Goal: Task Accomplishment & Management: Complete application form

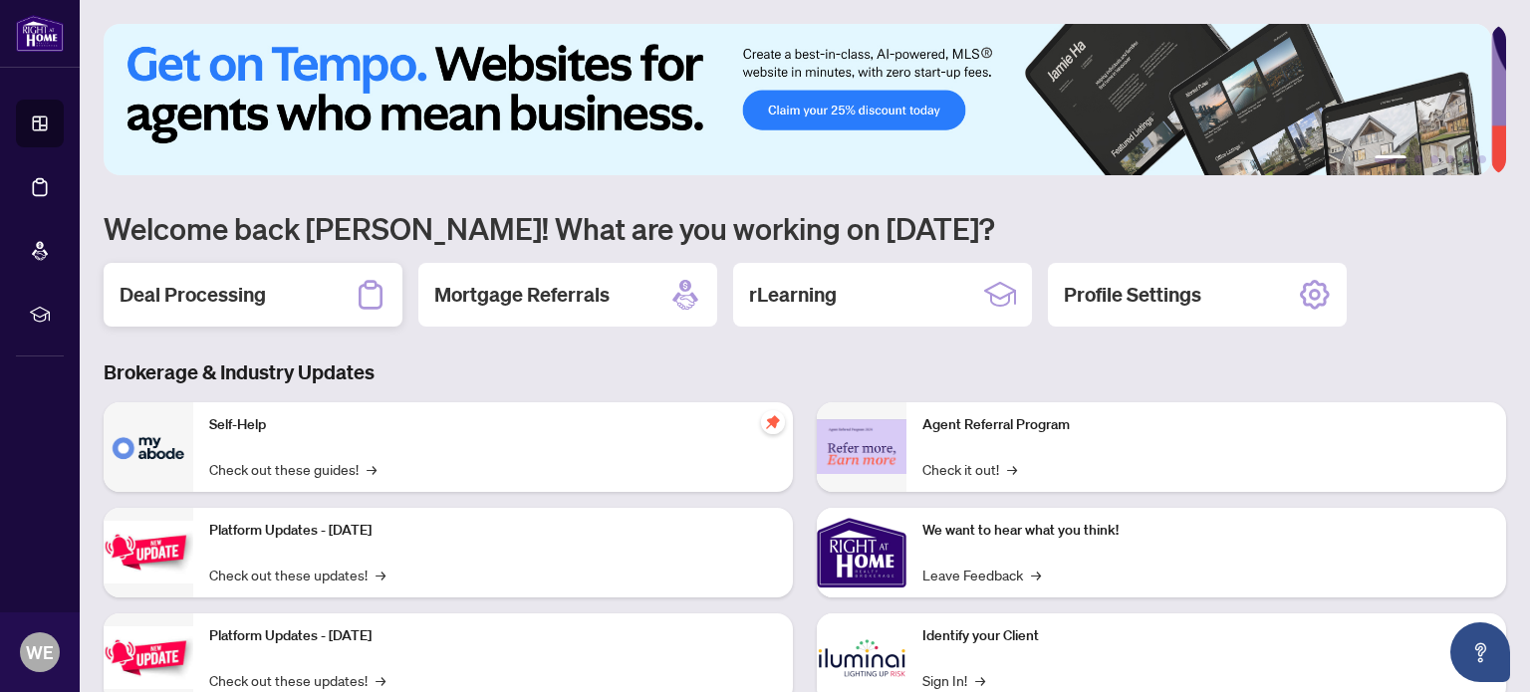
click at [162, 294] on h2 "Deal Processing" at bounding box center [193, 295] width 146 height 28
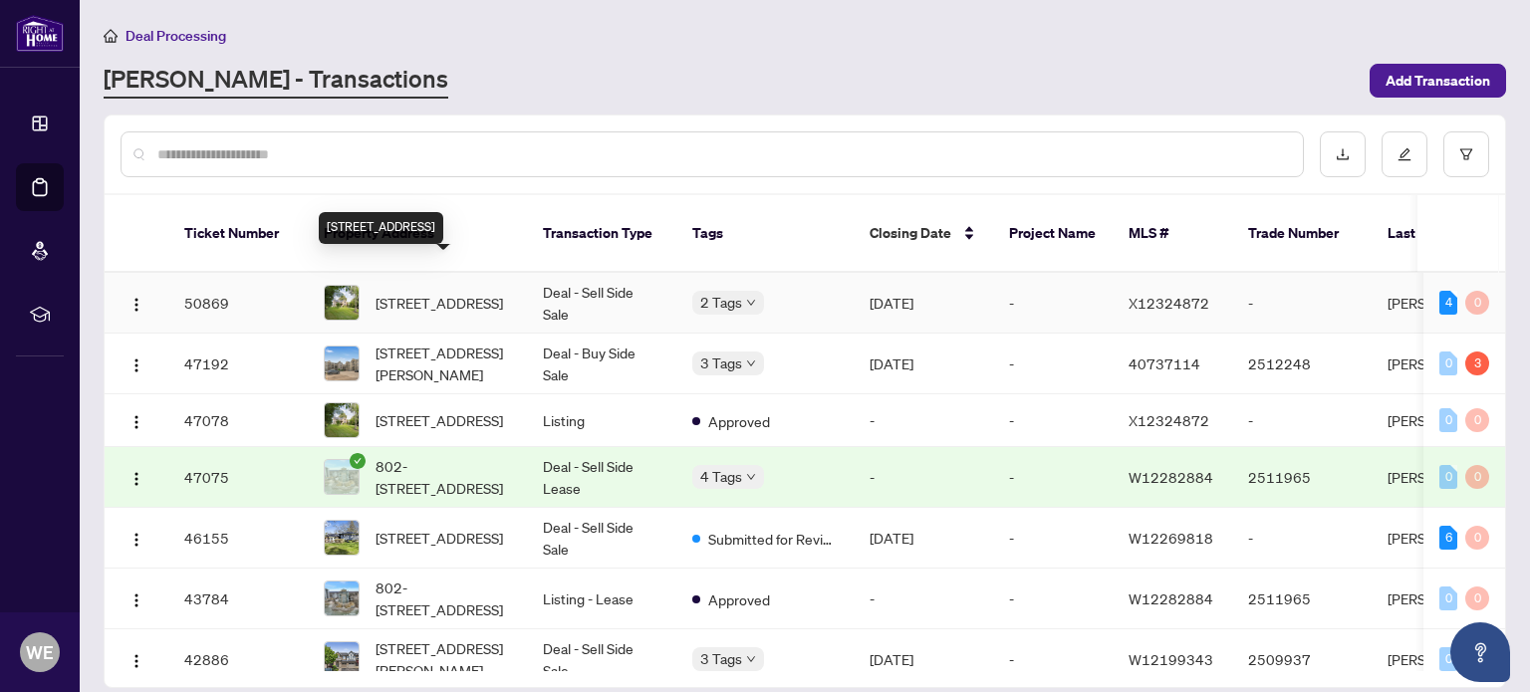
click at [434, 292] on span "[STREET_ADDRESS]" at bounding box center [438, 303] width 127 height 22
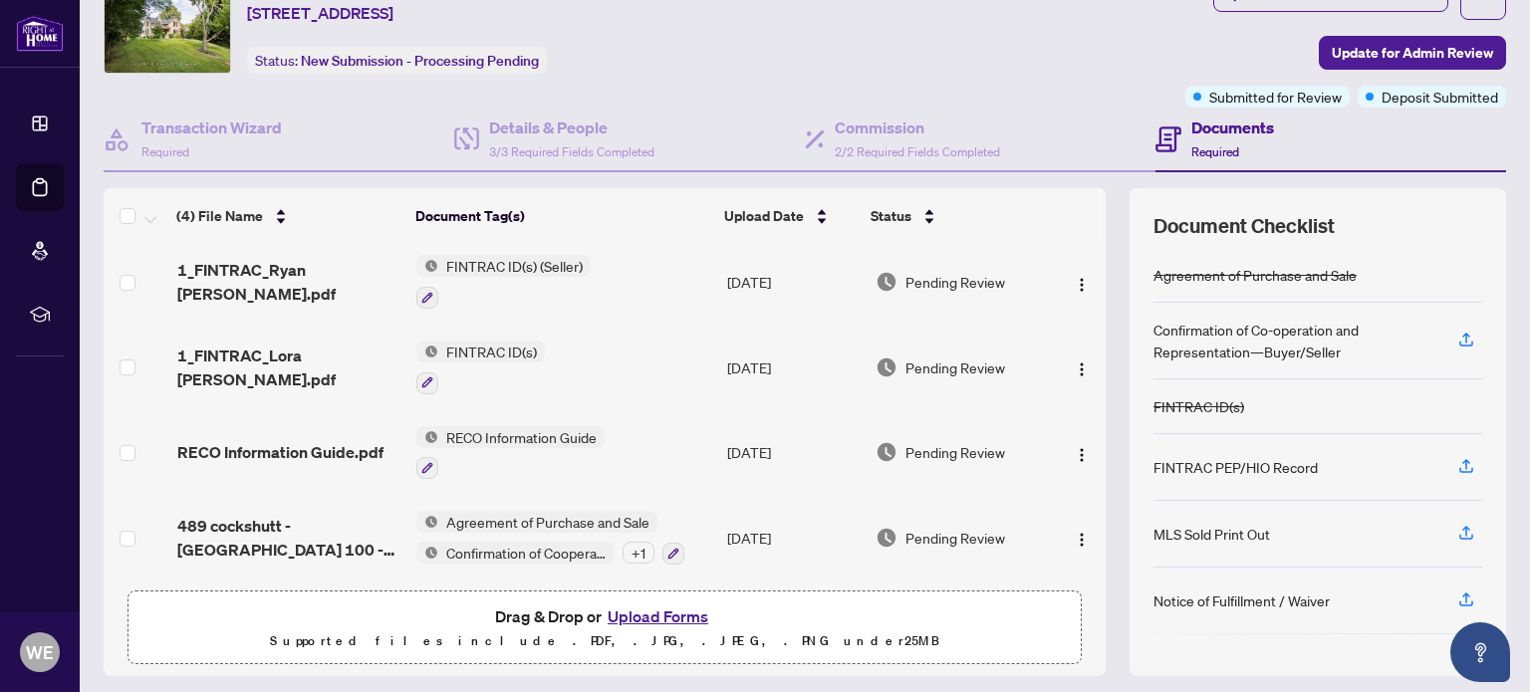
scroll to position [139, 0]
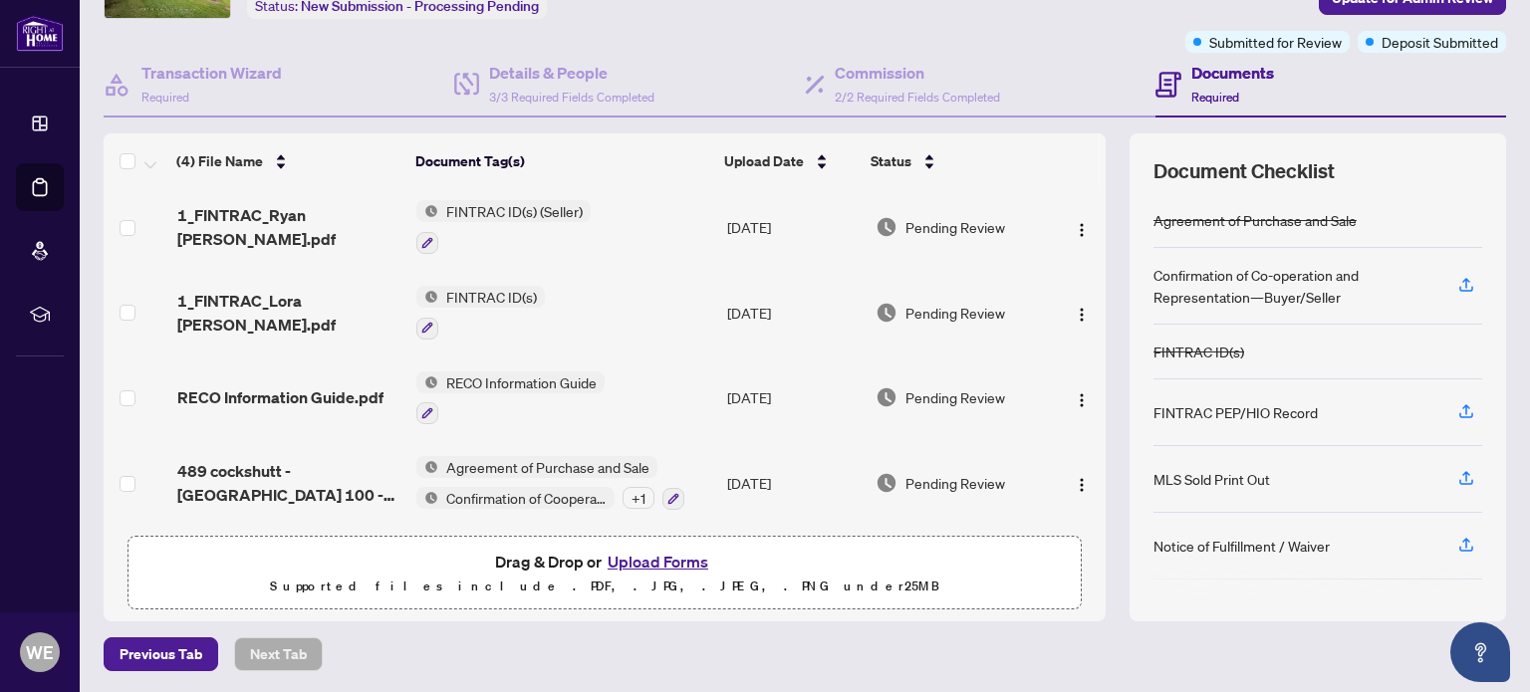
click at [623, 558] on button "Upload Forms" at bounding box center [658, 562] width 113 height 26
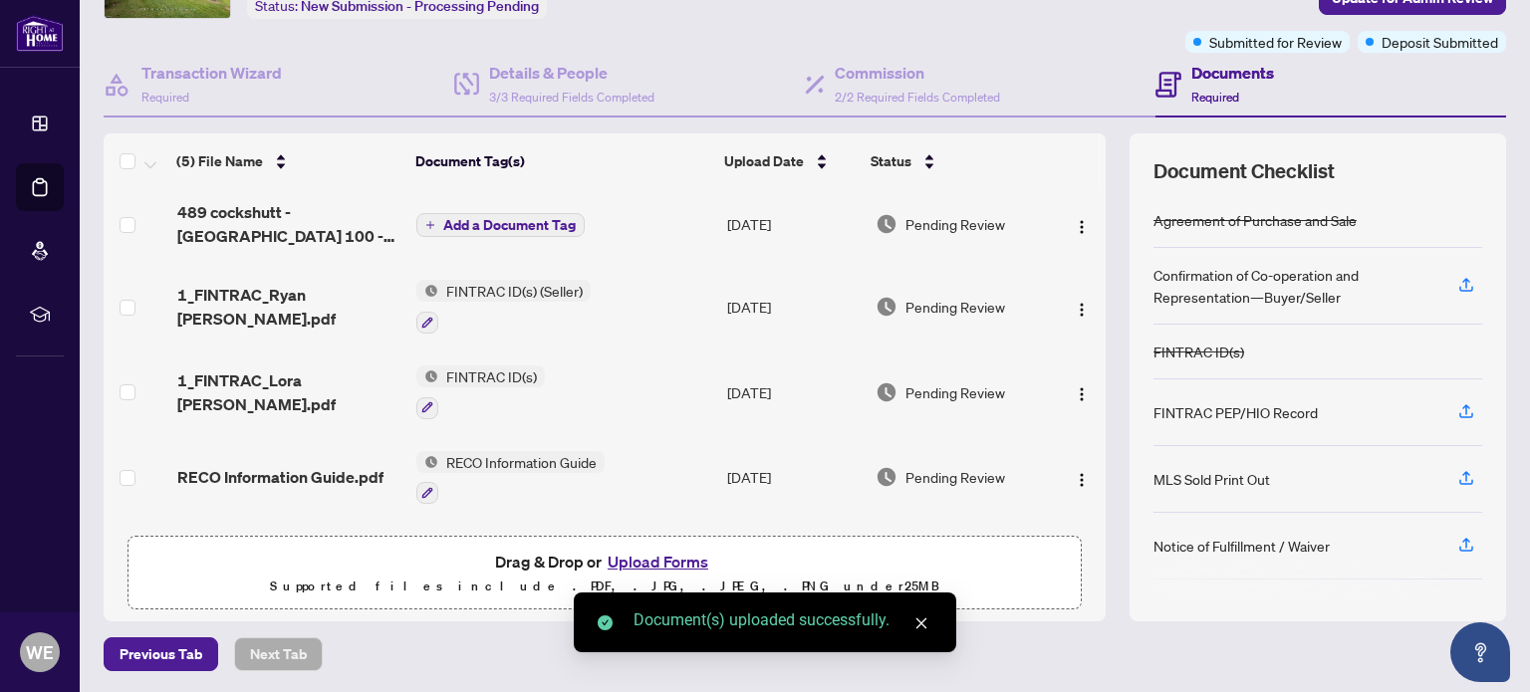
click at [496, 224] on span "Add a Document Tag" at bounding box center [509, 225] width 132 height 14
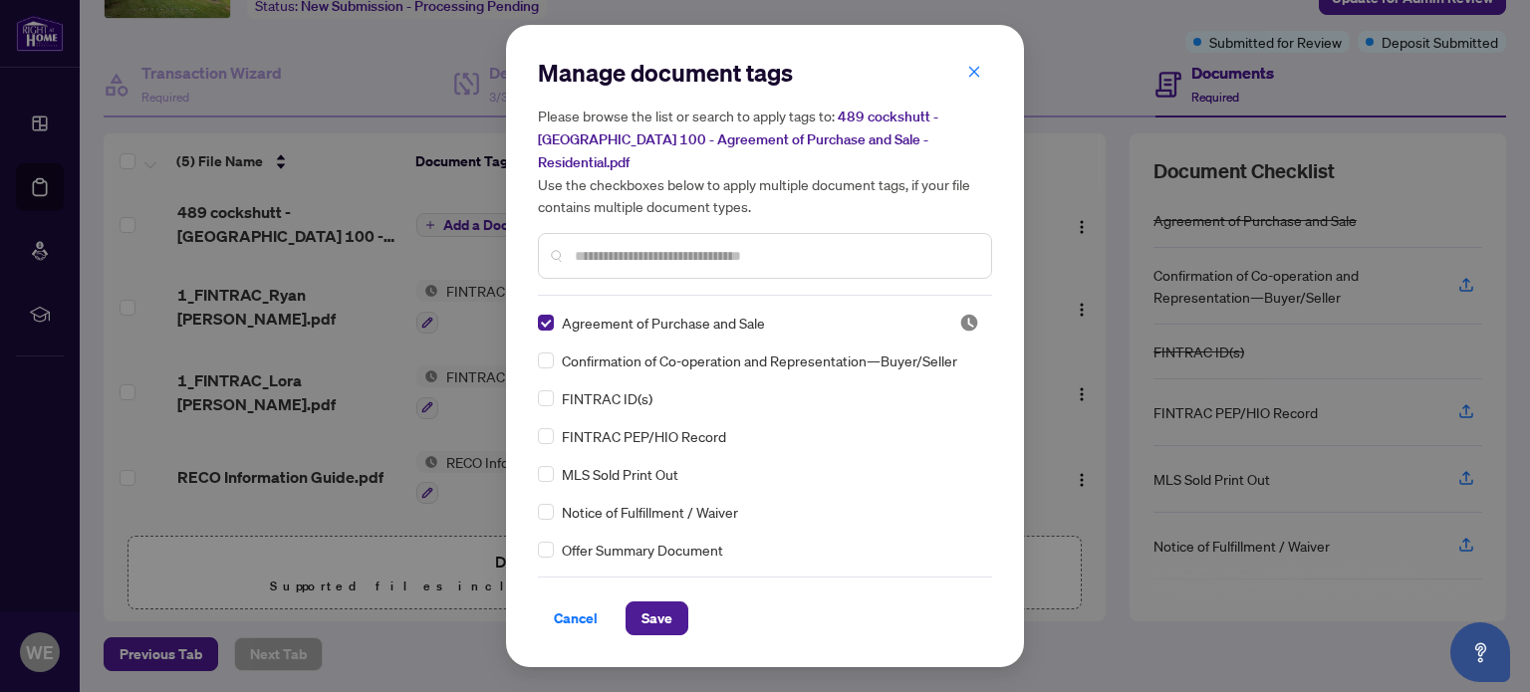
click at [621, 248] on input "text" at bounding box center [775, 256] width 400 height 22
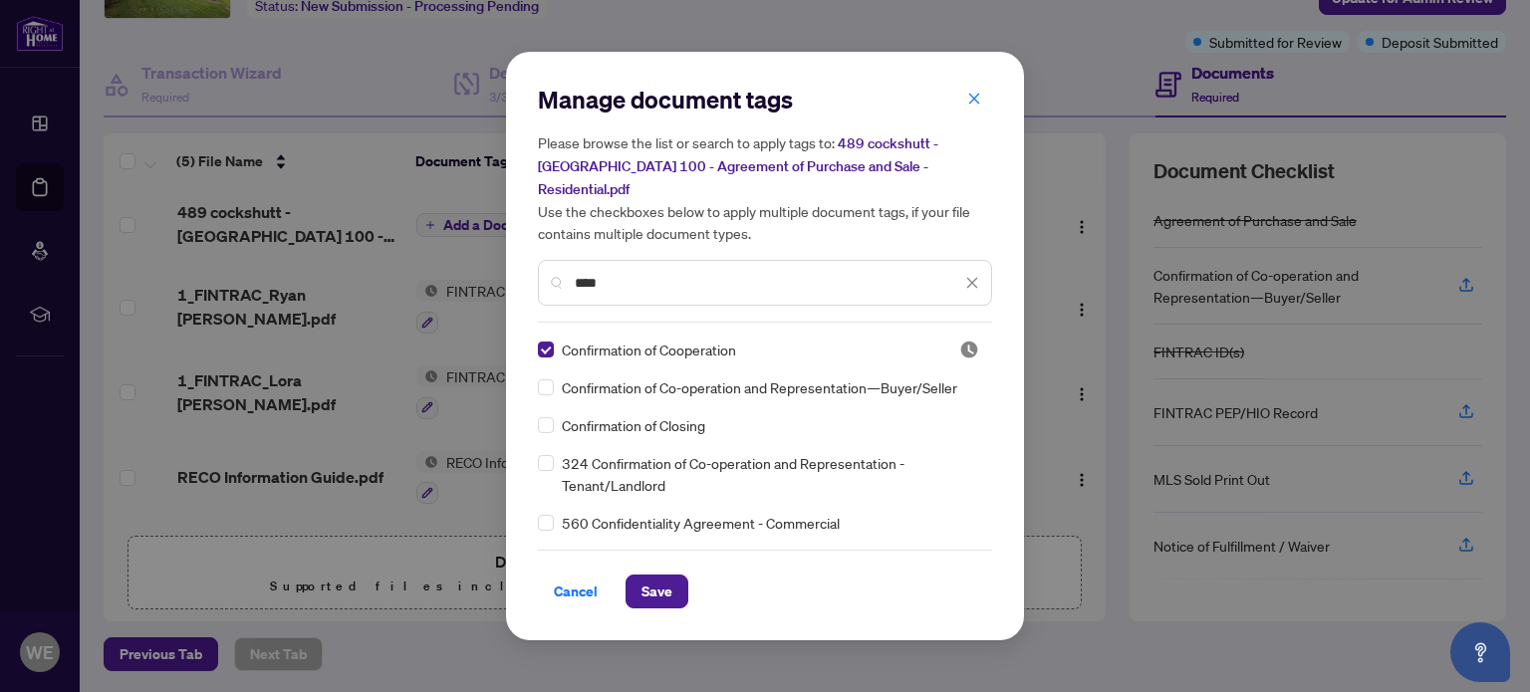
drag, startPoint x: 668, startPoint y: 269, endPoint x: 446, endPoint y: 251, distance: 222.8
click at [446, 251] on div "Manage document tags Please browse the list or search to apply tags to: 489 coc…" at bounding box center [765, 346] width 1530 height 692
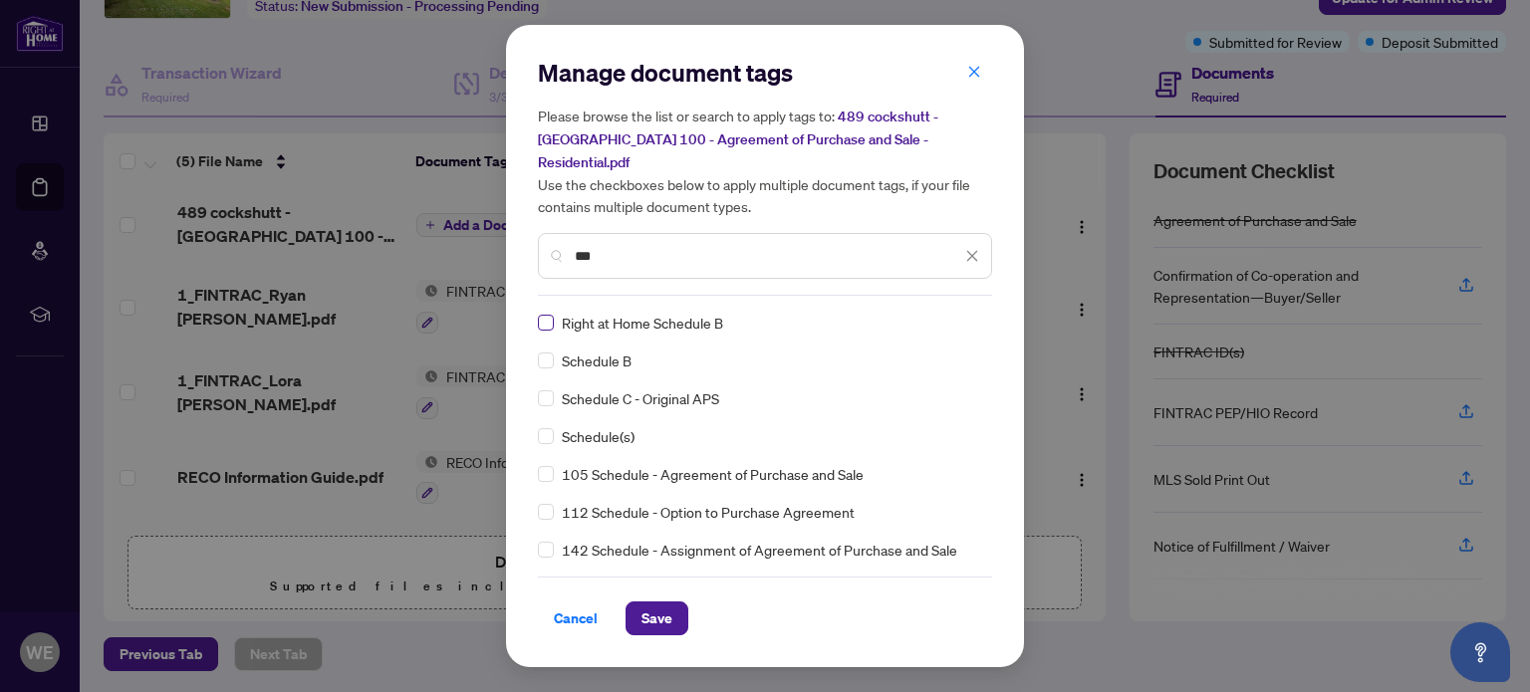
type input "***"
click at [641, 609] on span "Save" at bounding box center [656, 619] width 31 height 32
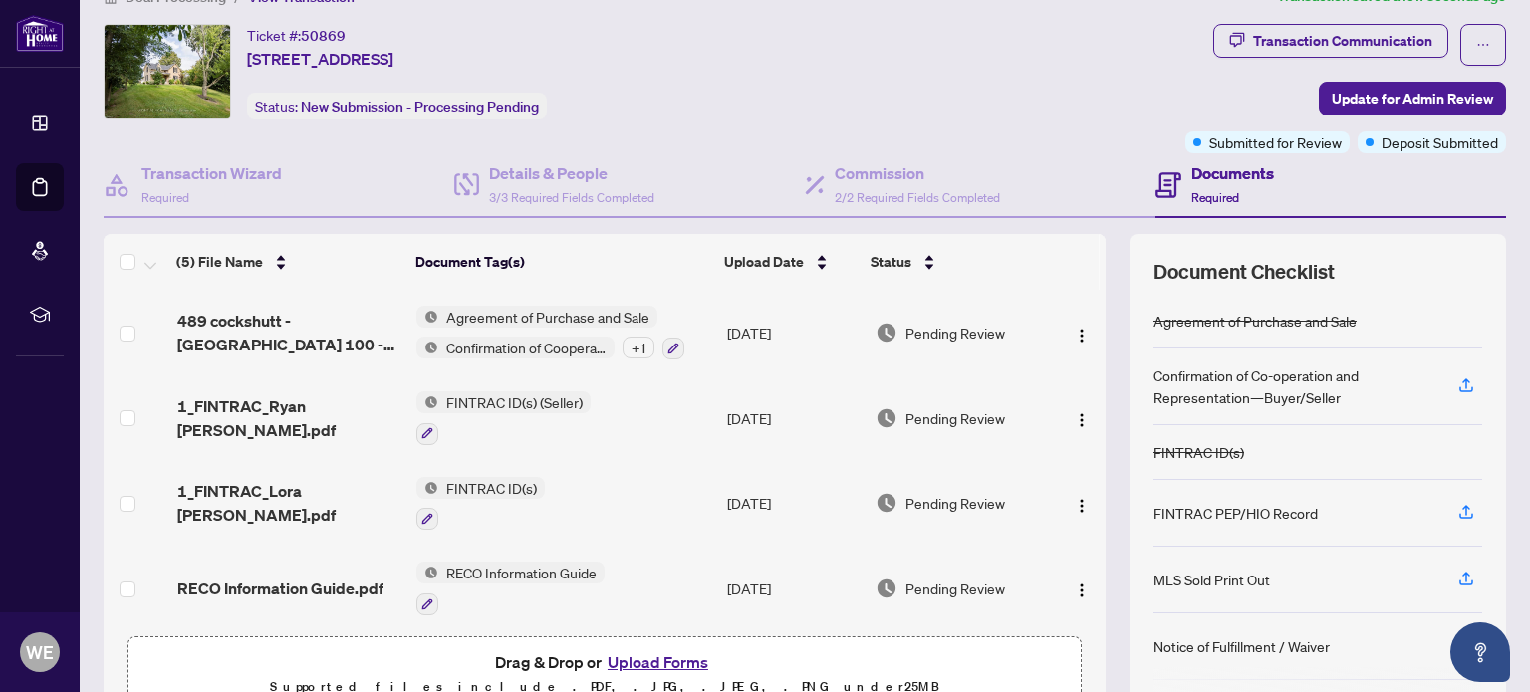
scroll to position [0, 0]
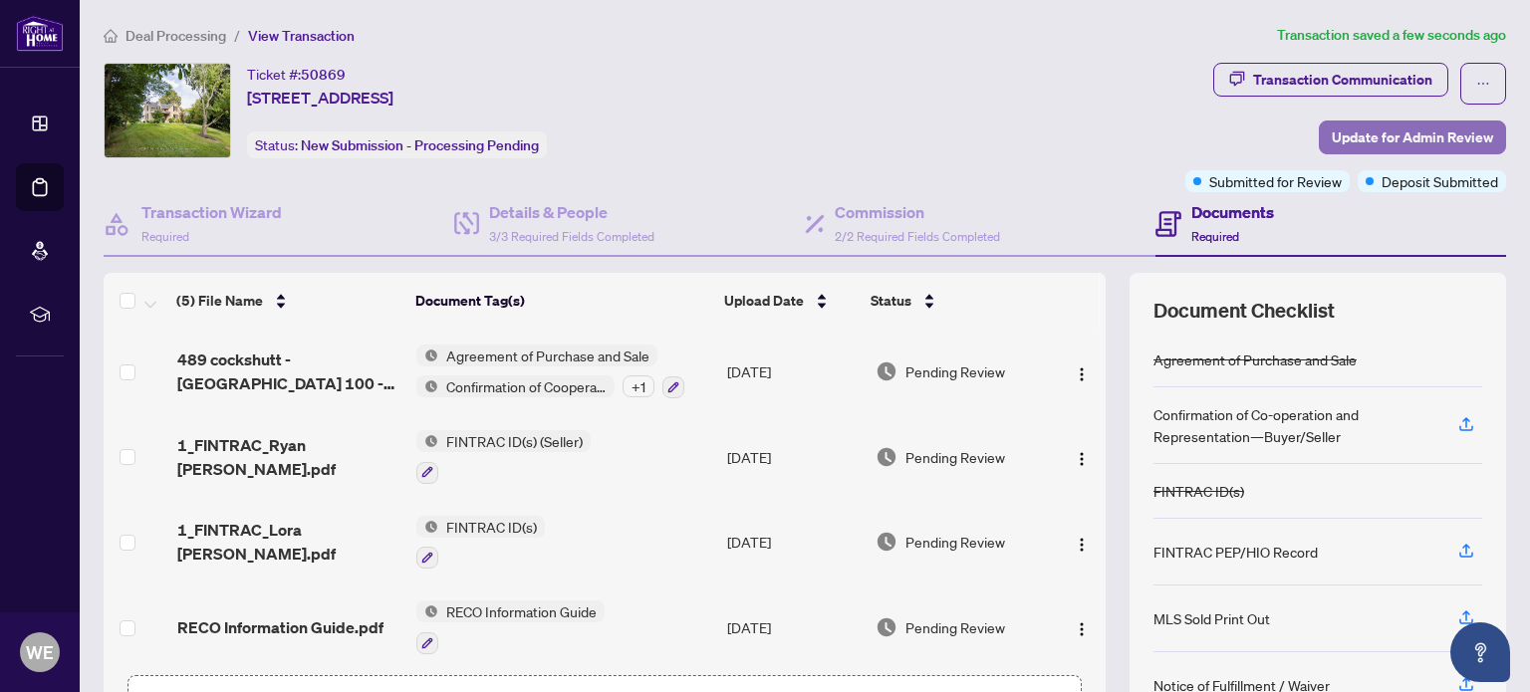
click at [1401, 130] on span "Update for Admin Review" at bounding box center [1412, 138] width 161 height 32
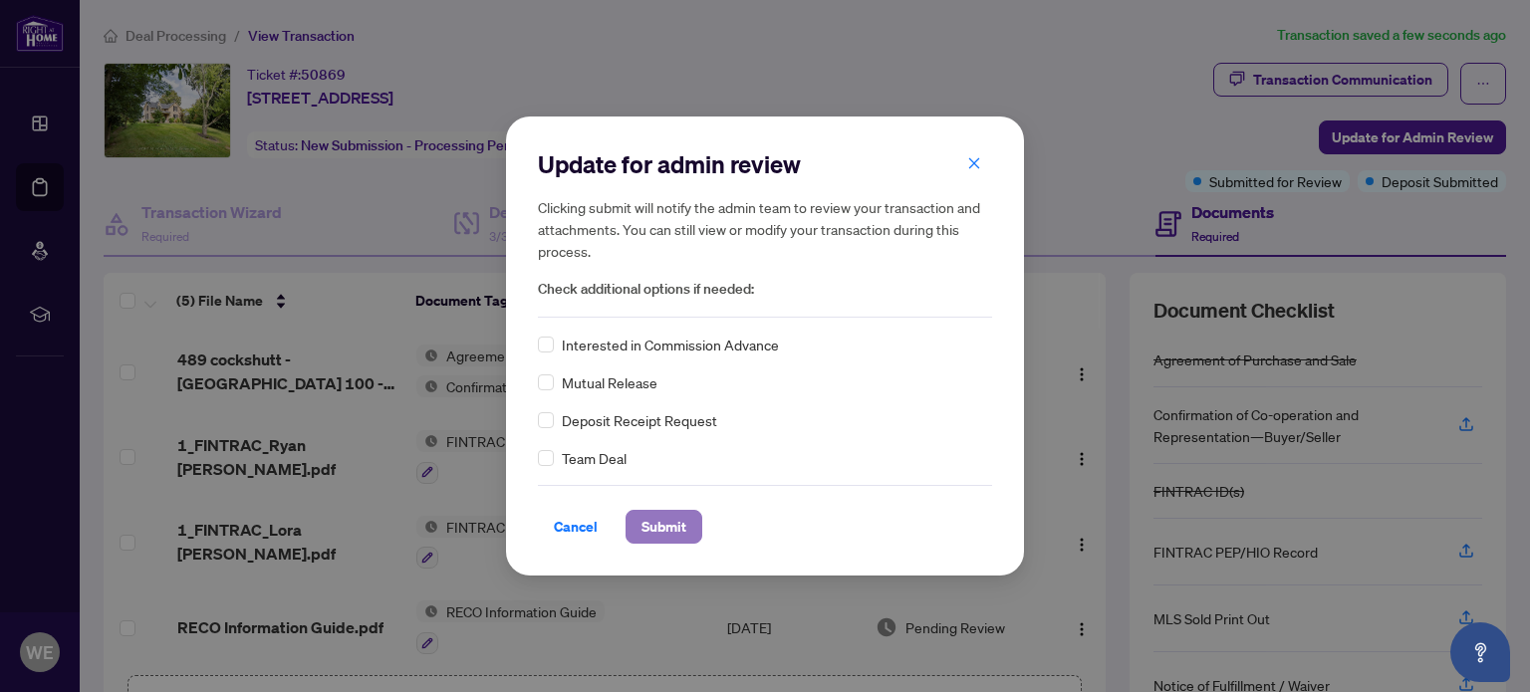
click at [671, 522] on span "Submit" at bounding box center [663, 527] width 45 height 32
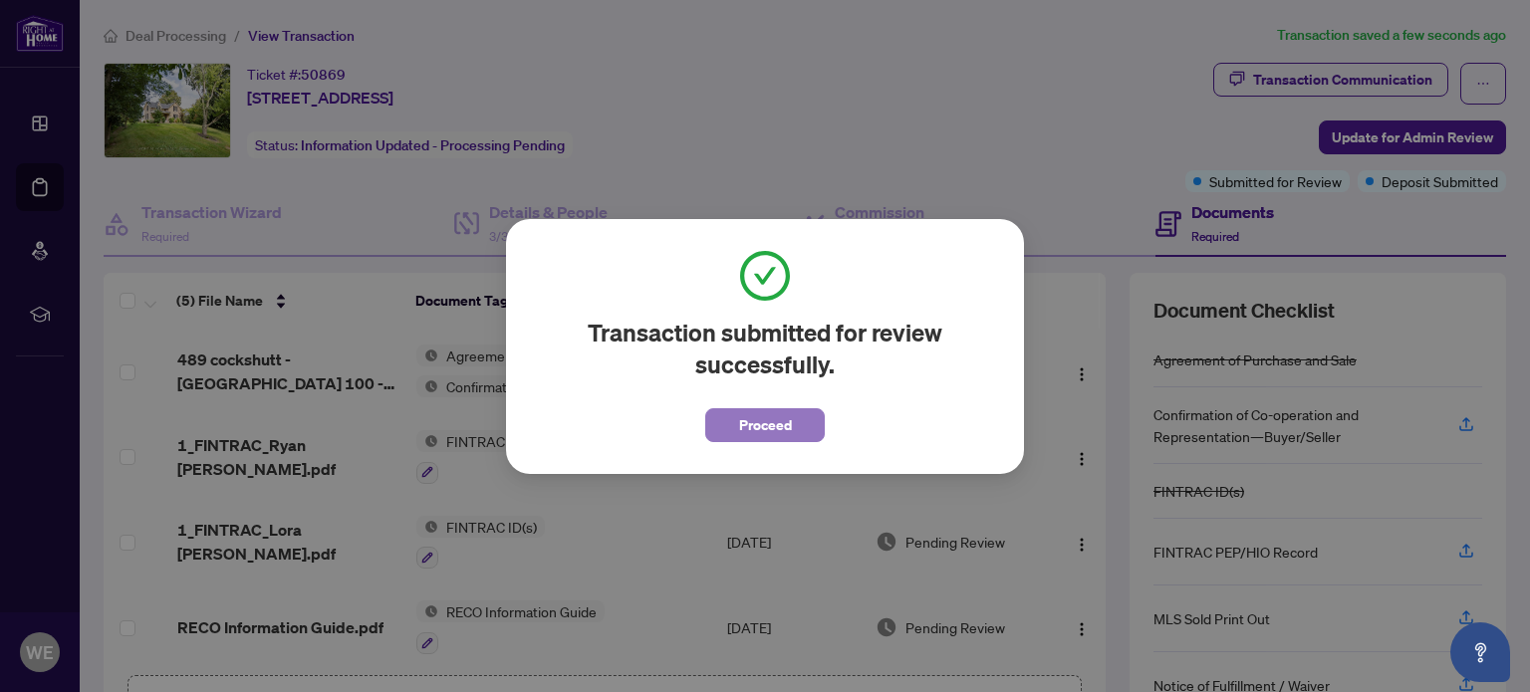
click at [775, 437] on span "Proceed" at bounding box center [765, 425] width 53 height 32
